Goal: Communication & Community: Ask a question

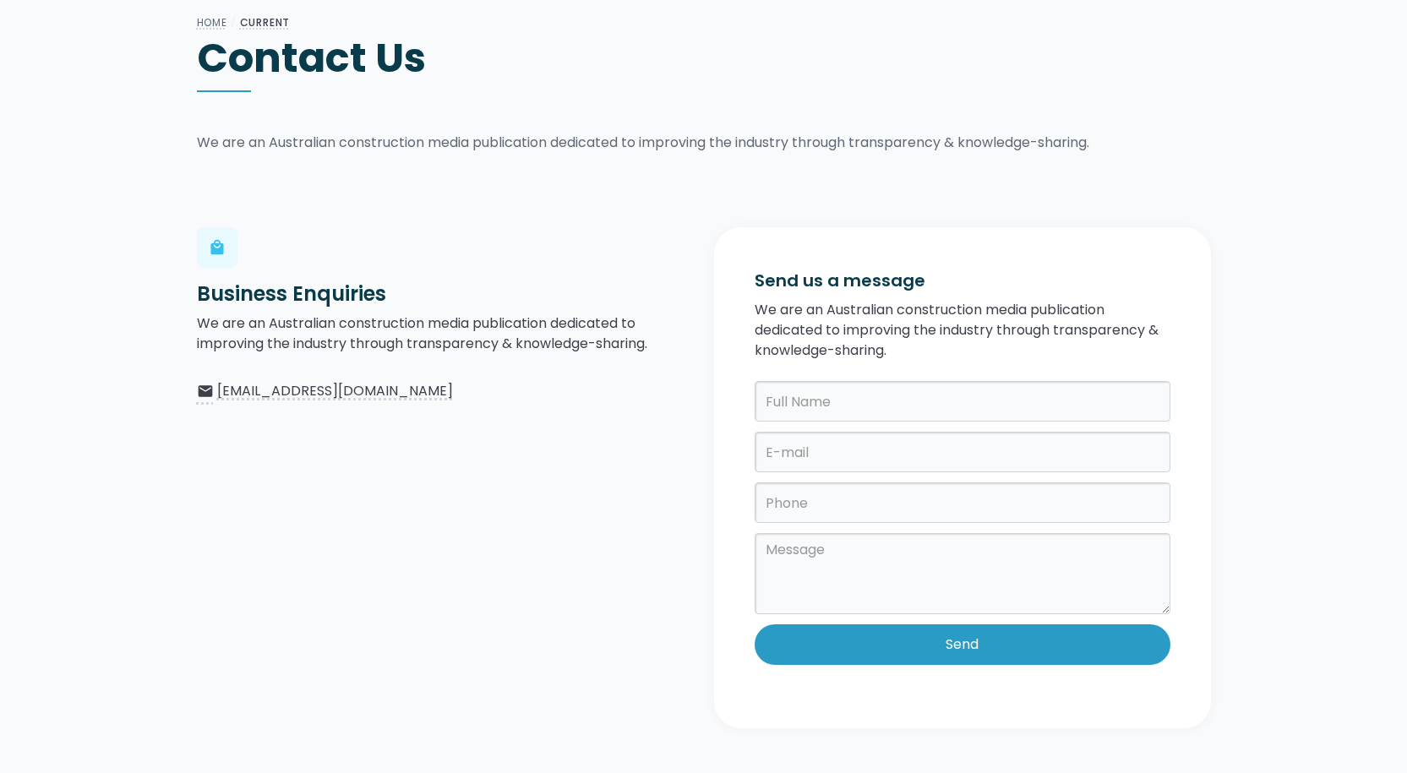
scroll to position [338, 0]
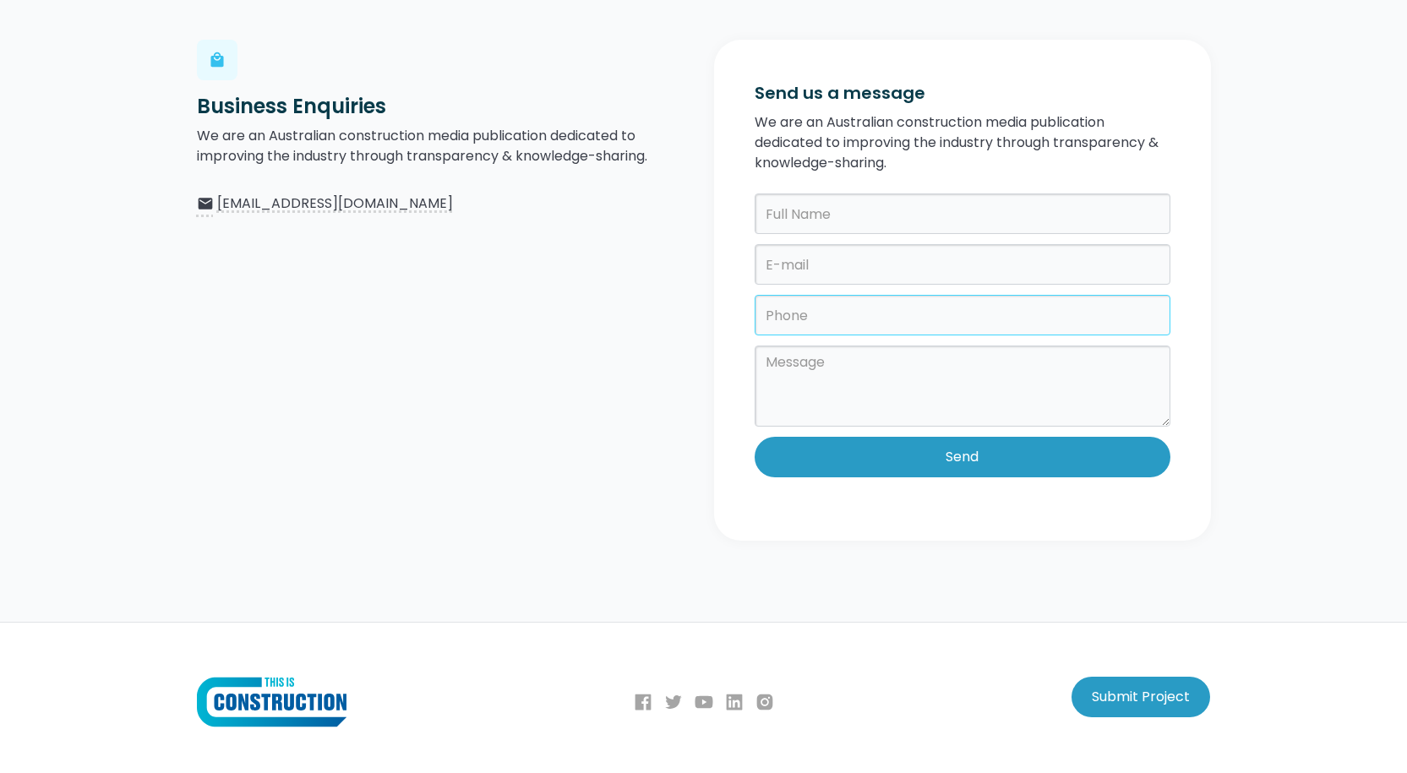
drag, startPoint x: 810, startPoint y: 290, endPoint x: 825, endPoint y: 333, distance: 45.7
click at [810, 310] on form "Send" at bounding box center [962, 340] width 416 height 294
click at [860, 342] on form "Send" at bounding box center [962, 340] width 416 height 294
drag, startPoint x: 850, startPoint y: 329, endPoint x: 856, endPoint y: 342, distance: 14.8
click at [856, 342] on form "Send" at bounding box center [962, 340] width 416 height 294
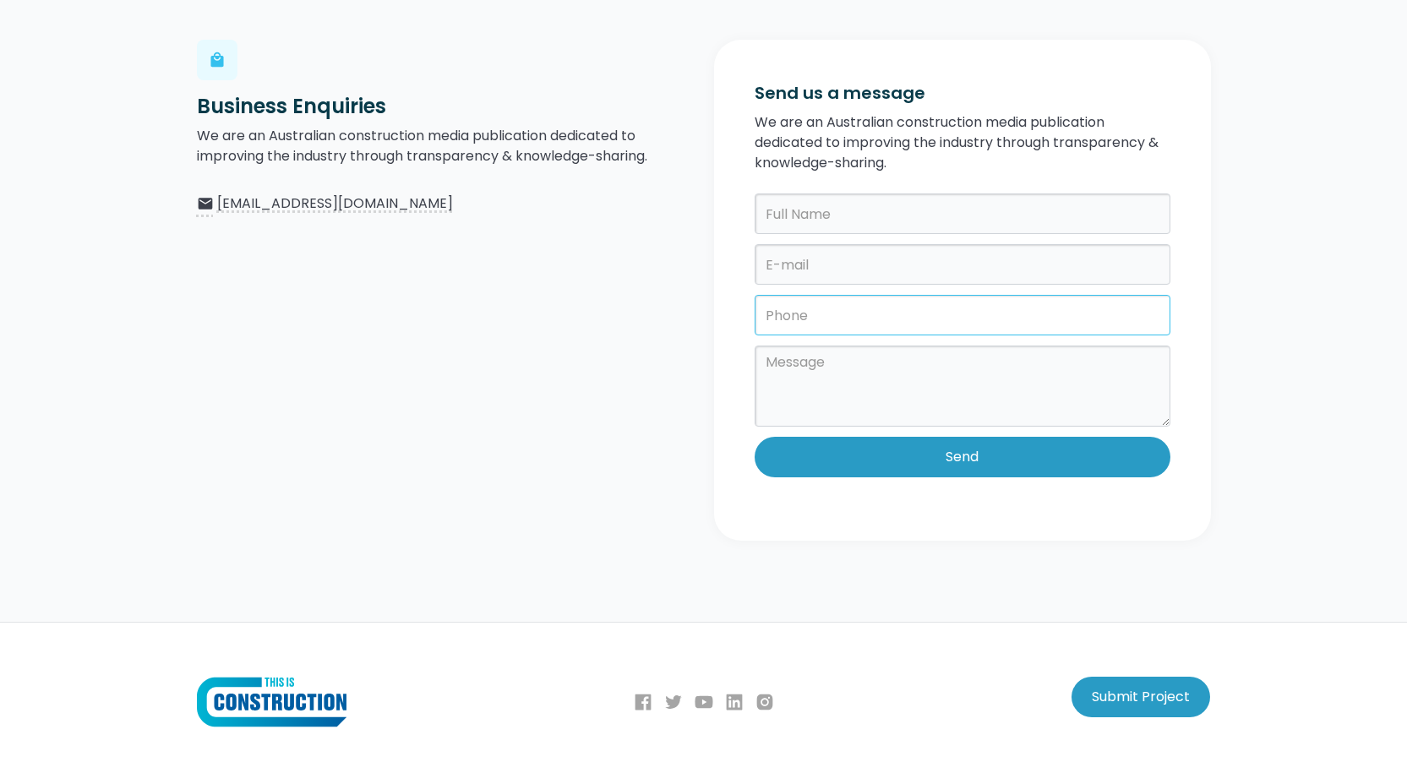
type input "1300814726"
type input "[PERSON_NAME]"
type input "[DOMAIN_NAME][EMAIL_ADDRESS][DOMAIN_NAME]"
drag, startPoint x: 770, startPoint y: 384, endPoint x: 781, endPoint y: 390, distance: 12.2
click at [770, 384] on textarea at bounding box center [962, 386] width 416 height 81
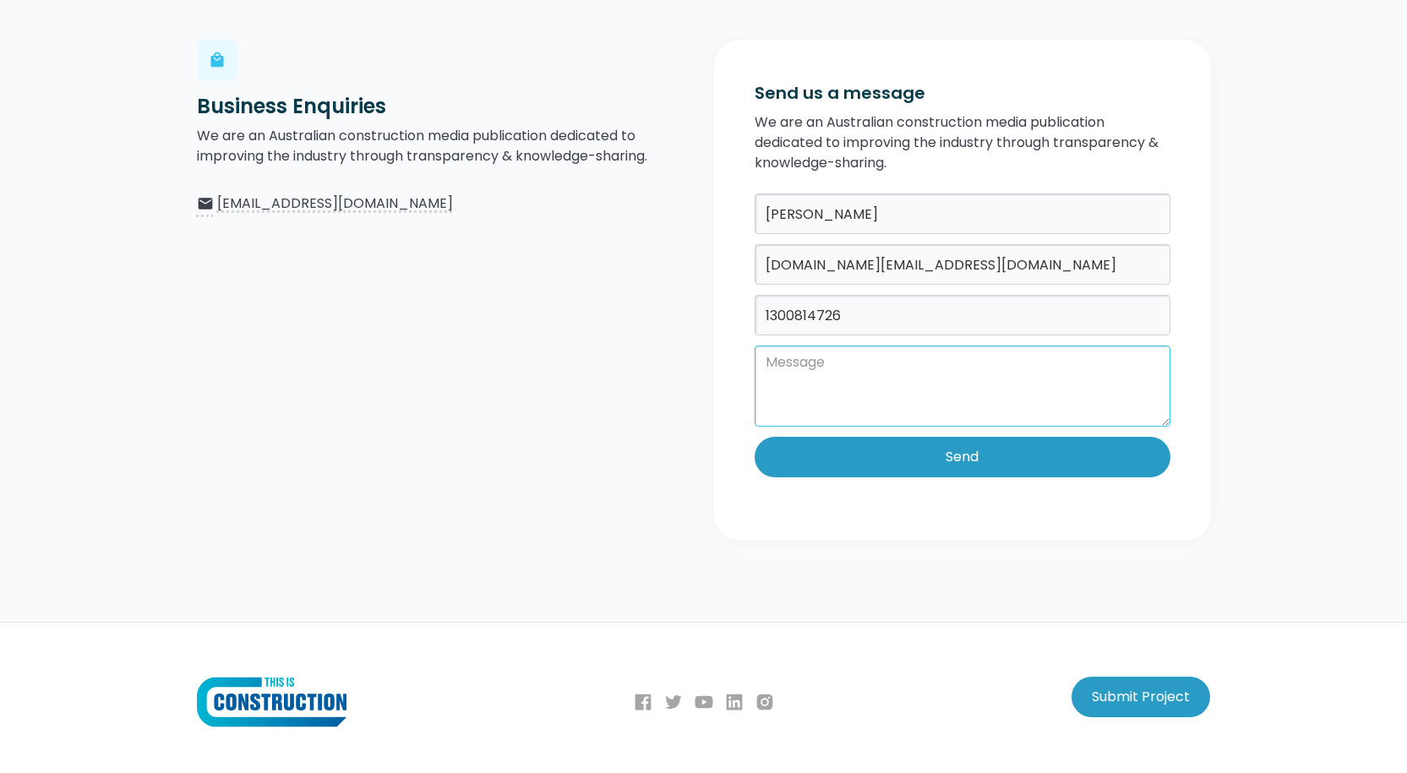
paste textarea "Hi, I am trying to get in touch. Do you want to see your website's first page o…"
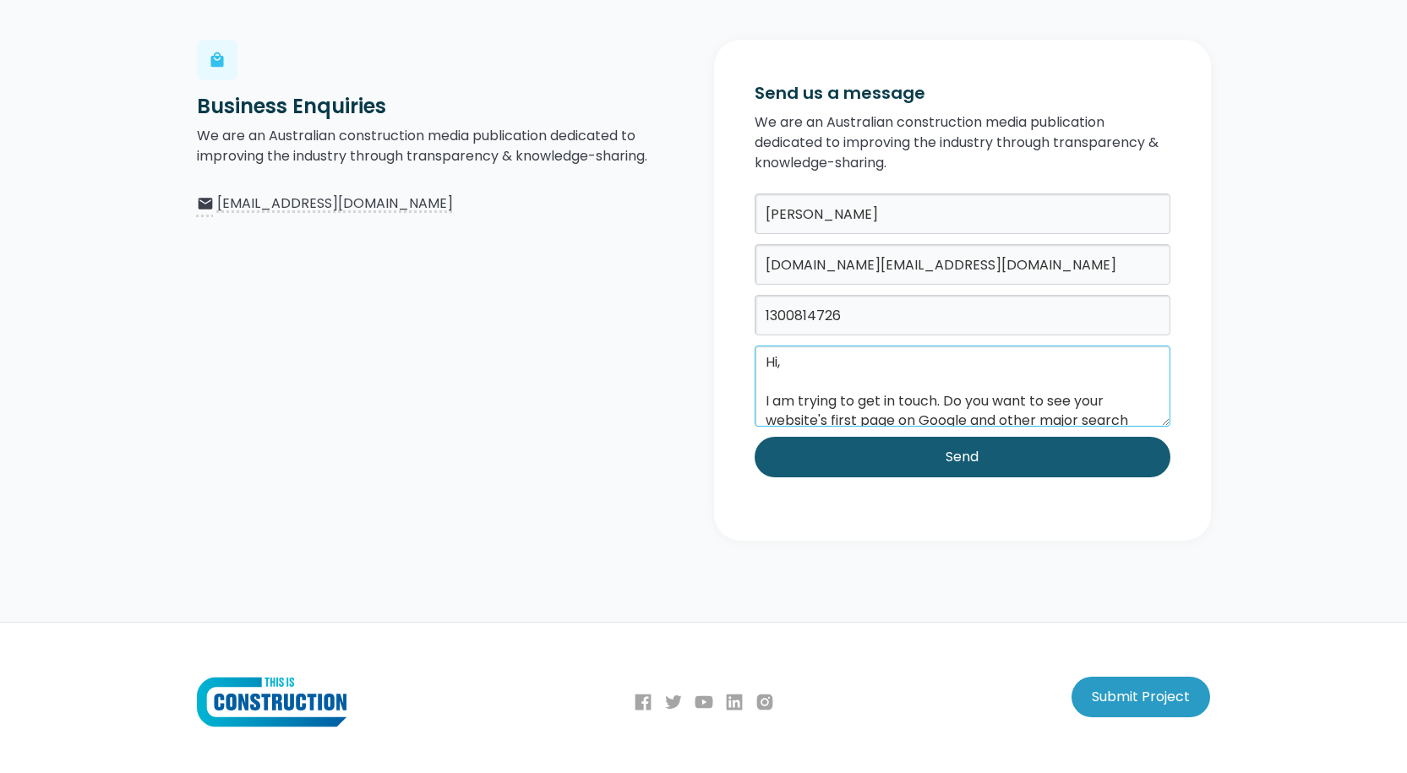
scroll to position [216, 0]
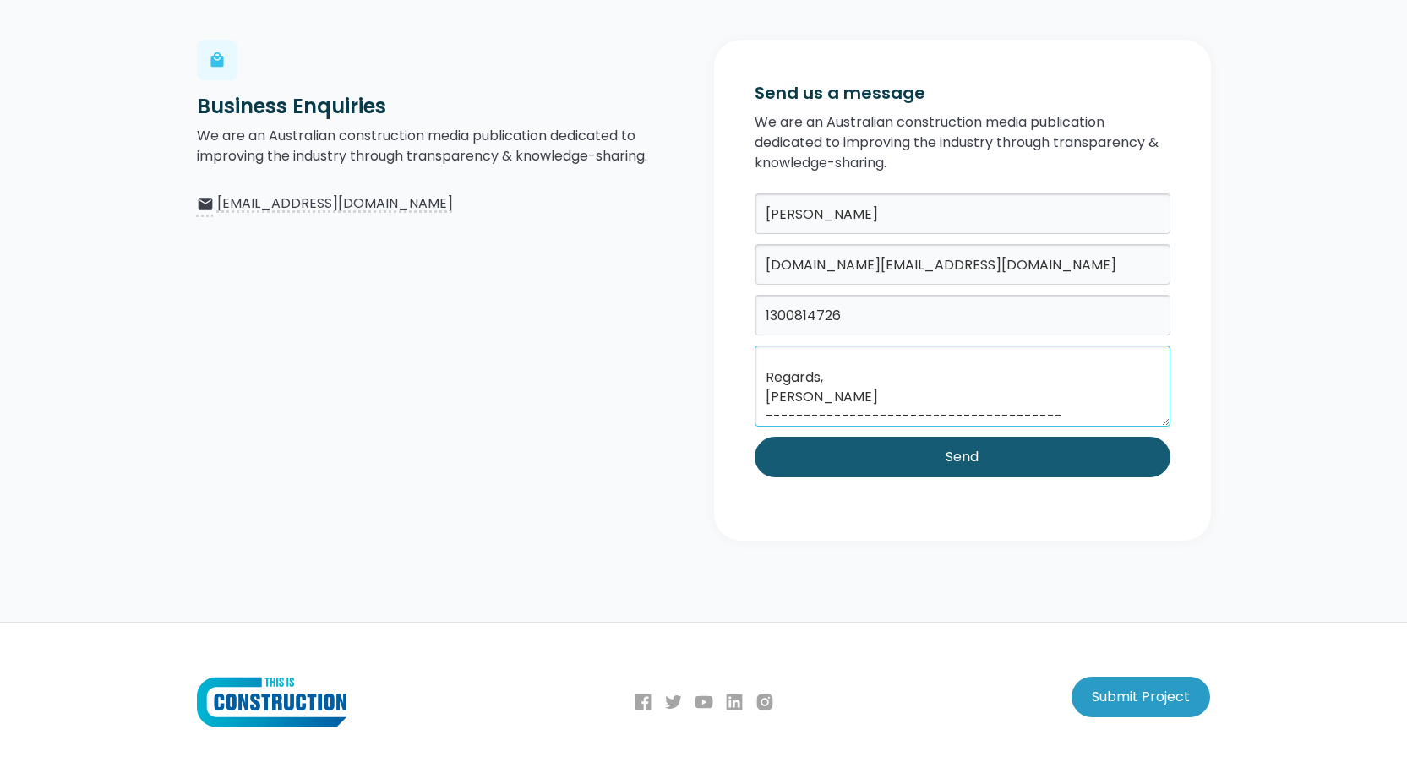
type textarea "Hi, I am trying to get in touch. Do you want to see your website's first page o…"
click at [878, 465] on input "Send" at bounding box center [962, 457] width 416 height 41
type input "Please wait..."
